Goal: Task Accomplishment & Management: Manage account settings

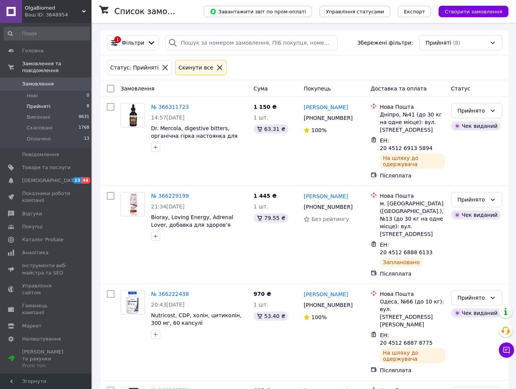
drag, startPoint x: 214, startPoint y: 69, endPoint x: 127, endPoint y: 63, distance: 87.2
click at [216, 69] on icon at bounding box center [219, 67] width 7 height 7
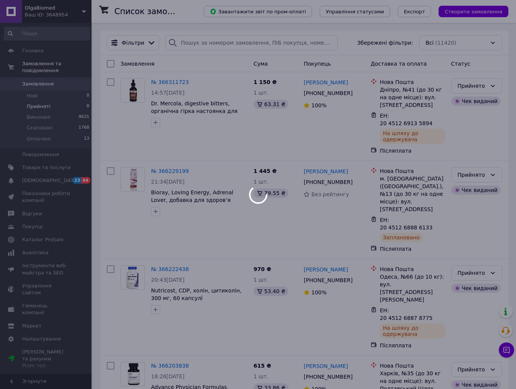
click at [38, 68] on div at bounding box center [258, 194] width 516 height 389
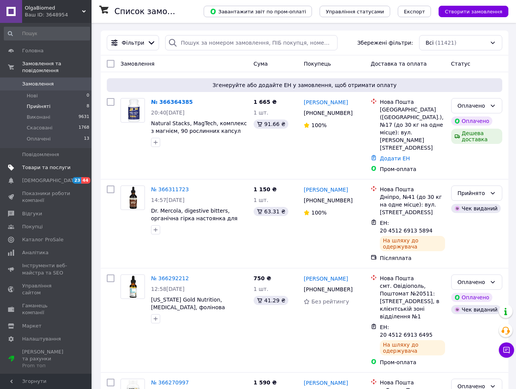
click at [68, 166] on span "Товари та послуги" at bounding box center [46, 167] width 48 height 7
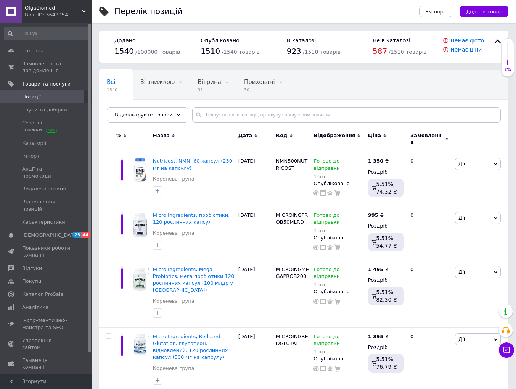
click at [247, 106] on div "Всі 1540 Зі знижкою 0 Видалити Редагувати Вітрина 31 Видалити Редагувати Прихов…" at bounding box center [304, 100] width 410 height 63
click at [247, 116] on input "text" at bounding box center [346, 114] width 309 height 15
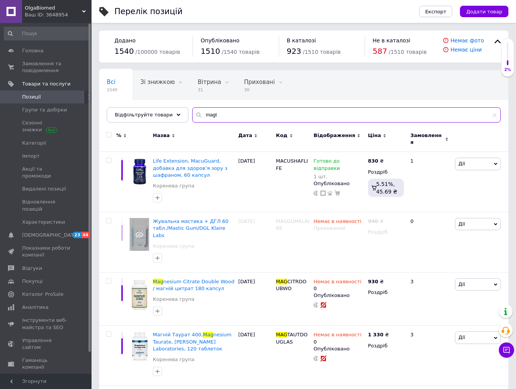
type input "magte"
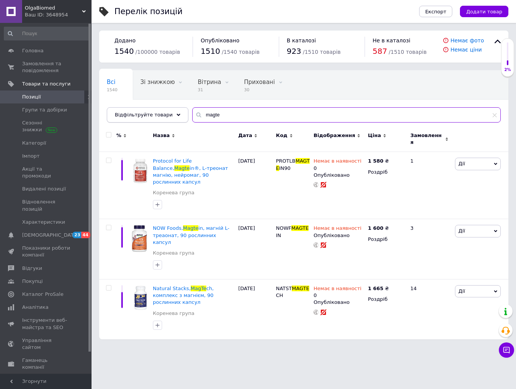
drag, startPoint x: 215, startPoint y: 115, endPoint x: 177, endPoint y: 113, distance: 37.9
click at [177, 114] on div "Відфільтруйте товари magte" at bounding box center [304, 114] width 394 height 15
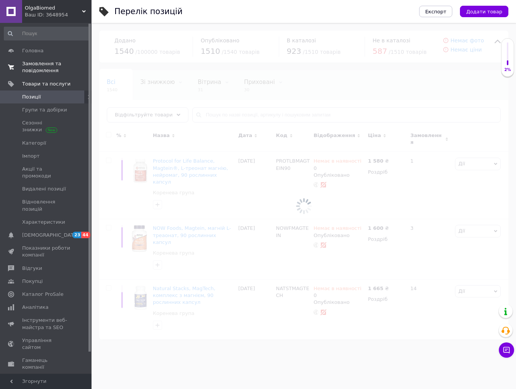
click at [50, 69] on span "Замовлення та повідомлення" at bounding box center [46, 67] width 48 height 14
